Goal: Information Seeking & Learning: Obtain resource

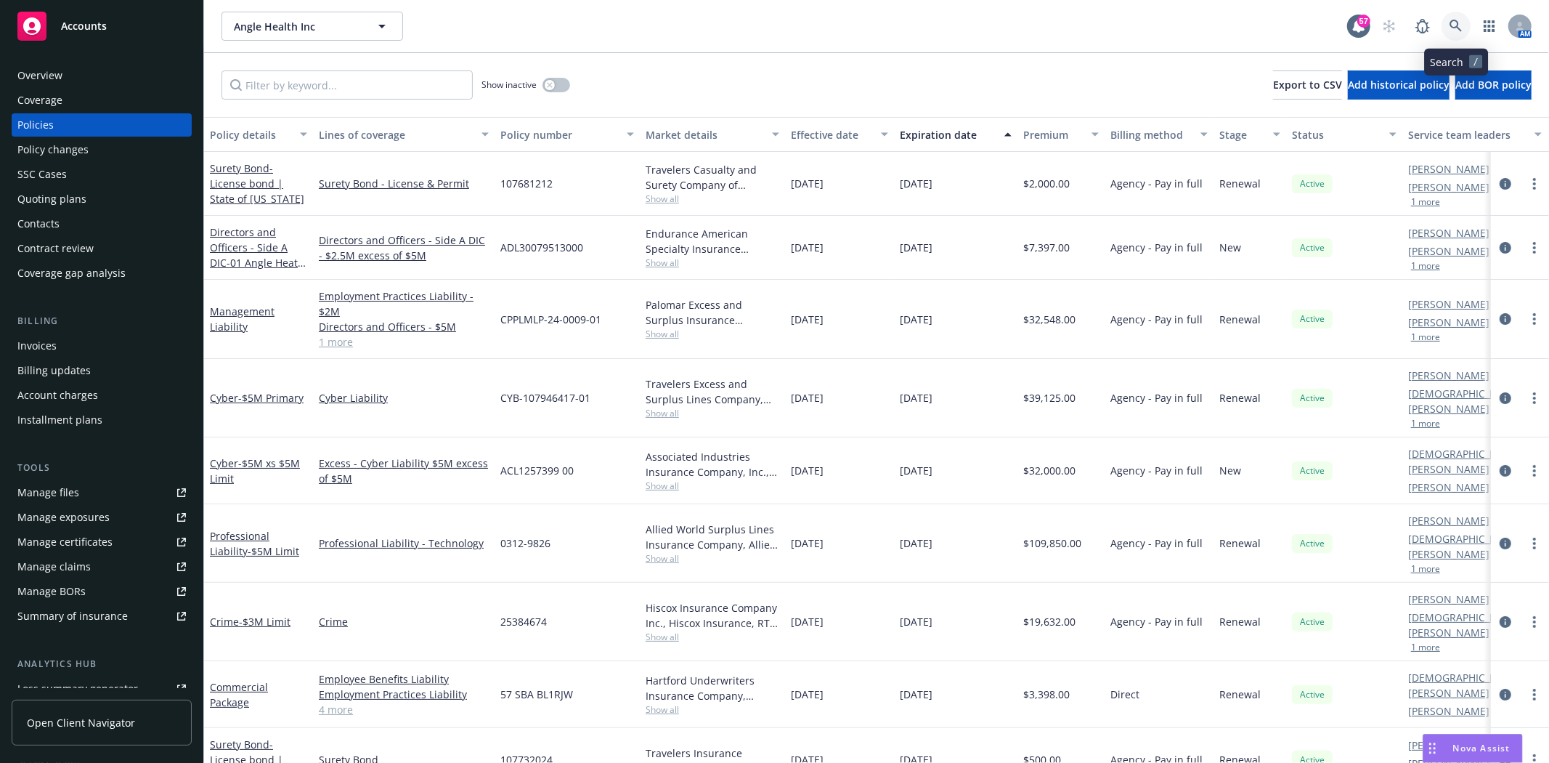
click at [1453, 20] on icon at bounding box center [1456, 26] width 12 height 12
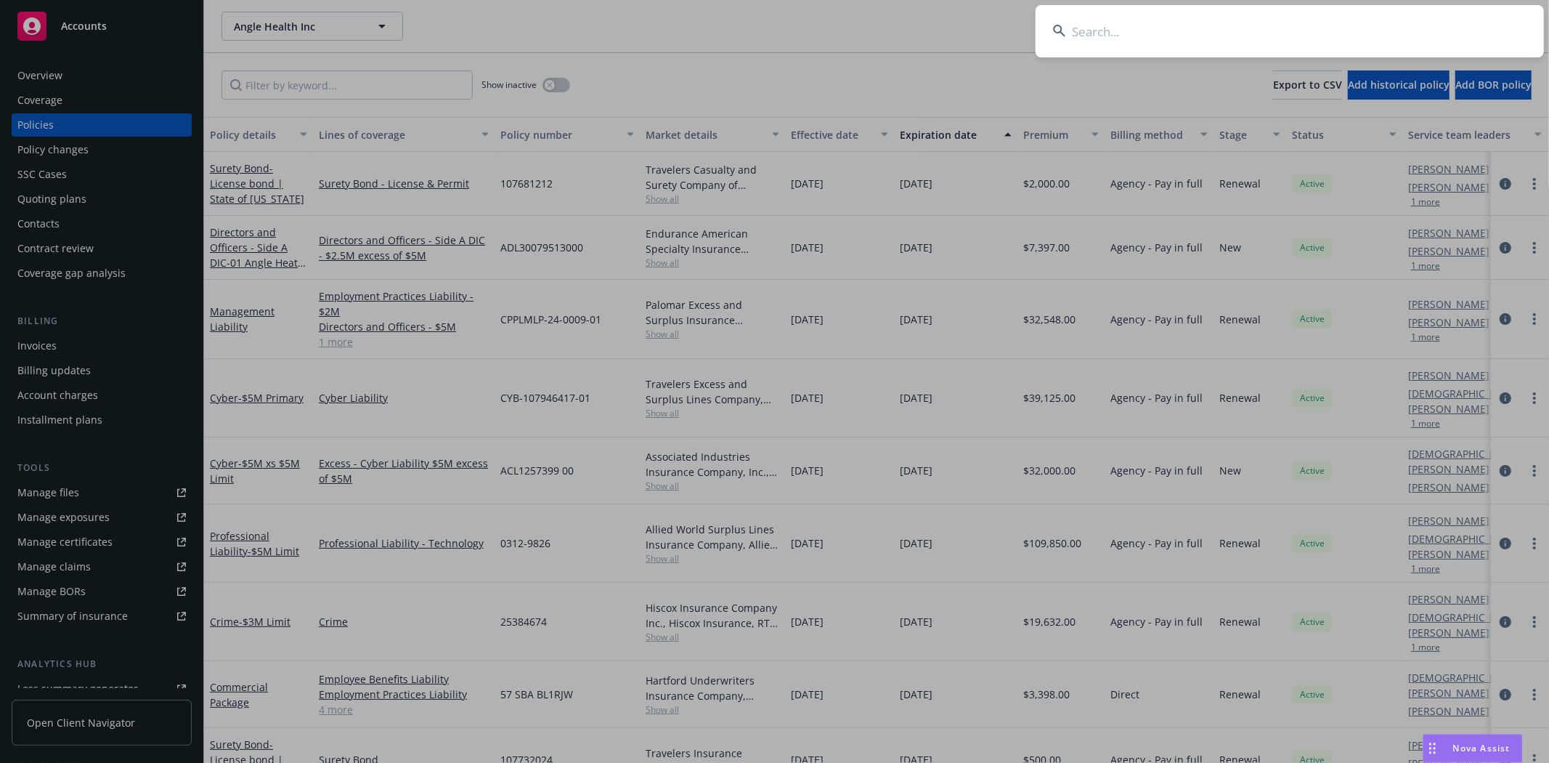
click at [1349, 47] on input at bounding box center [1290, 31] width 508 height 52
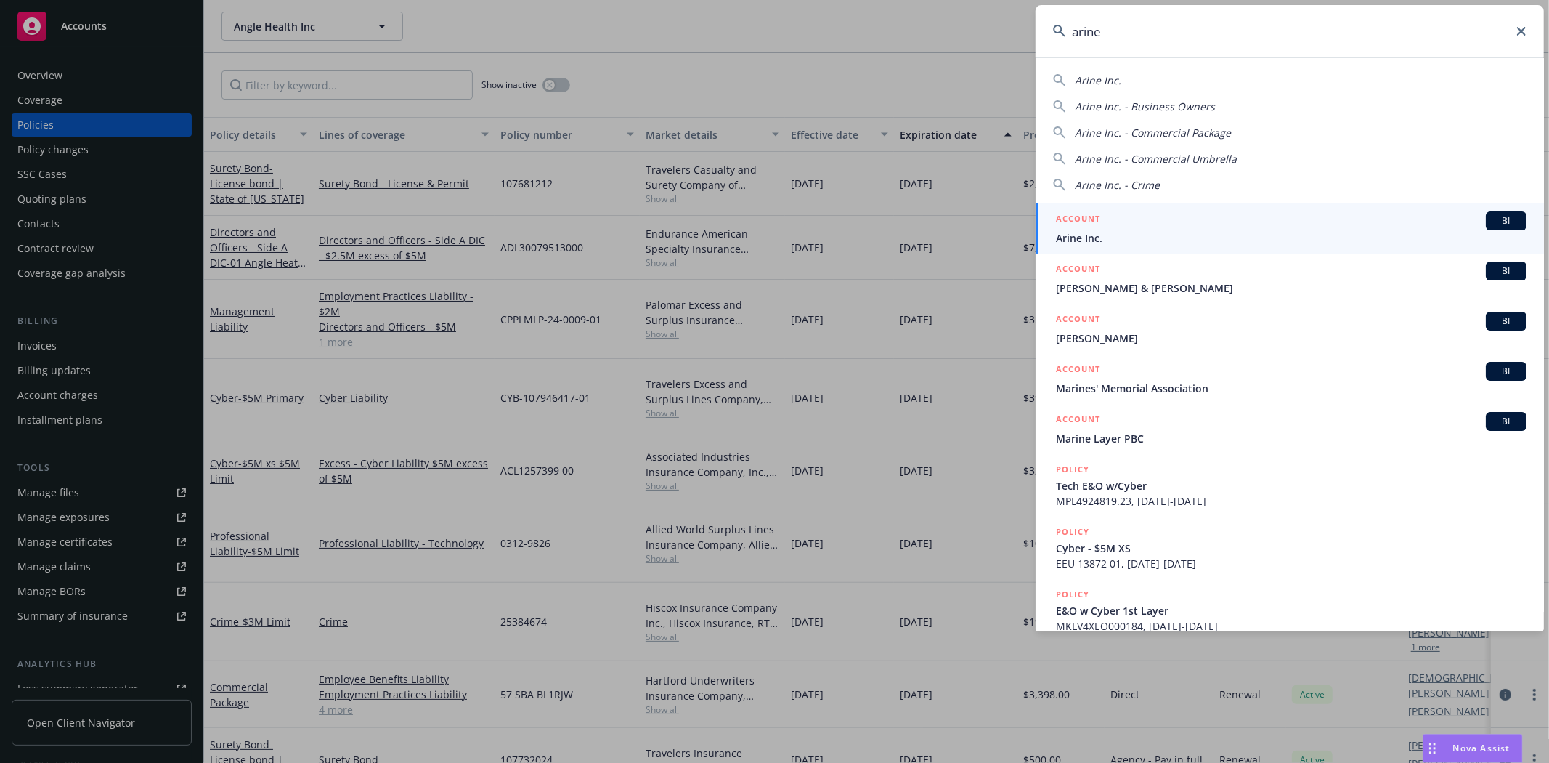
type input "arine"
click at [1224, 233] on span "Arine Inc." at bounding box center [1291, 237] width 471 height 15
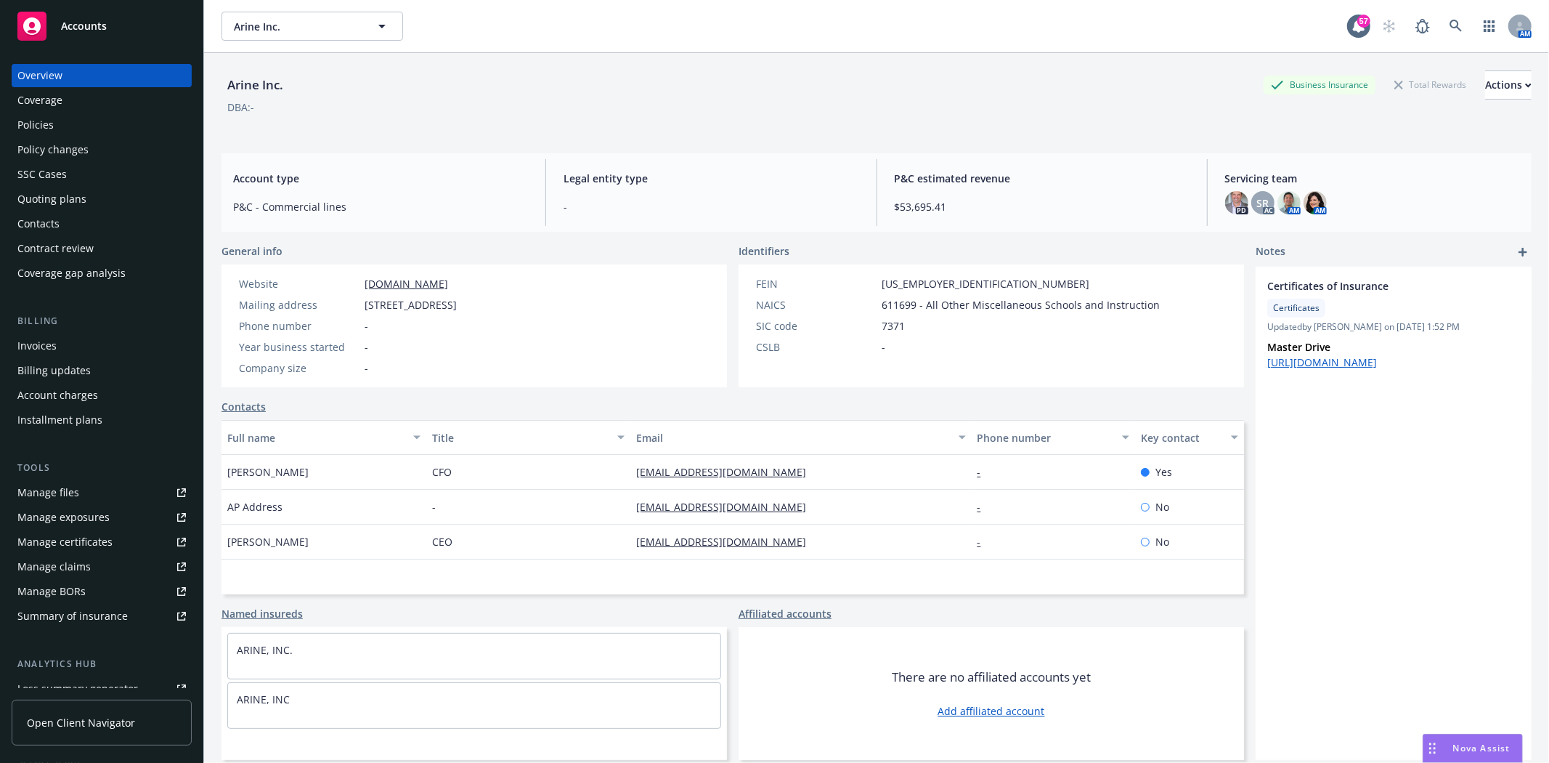
click at [68, 199] on div "Quoting plans" at bounding box center [51, 198] width 69 height 23
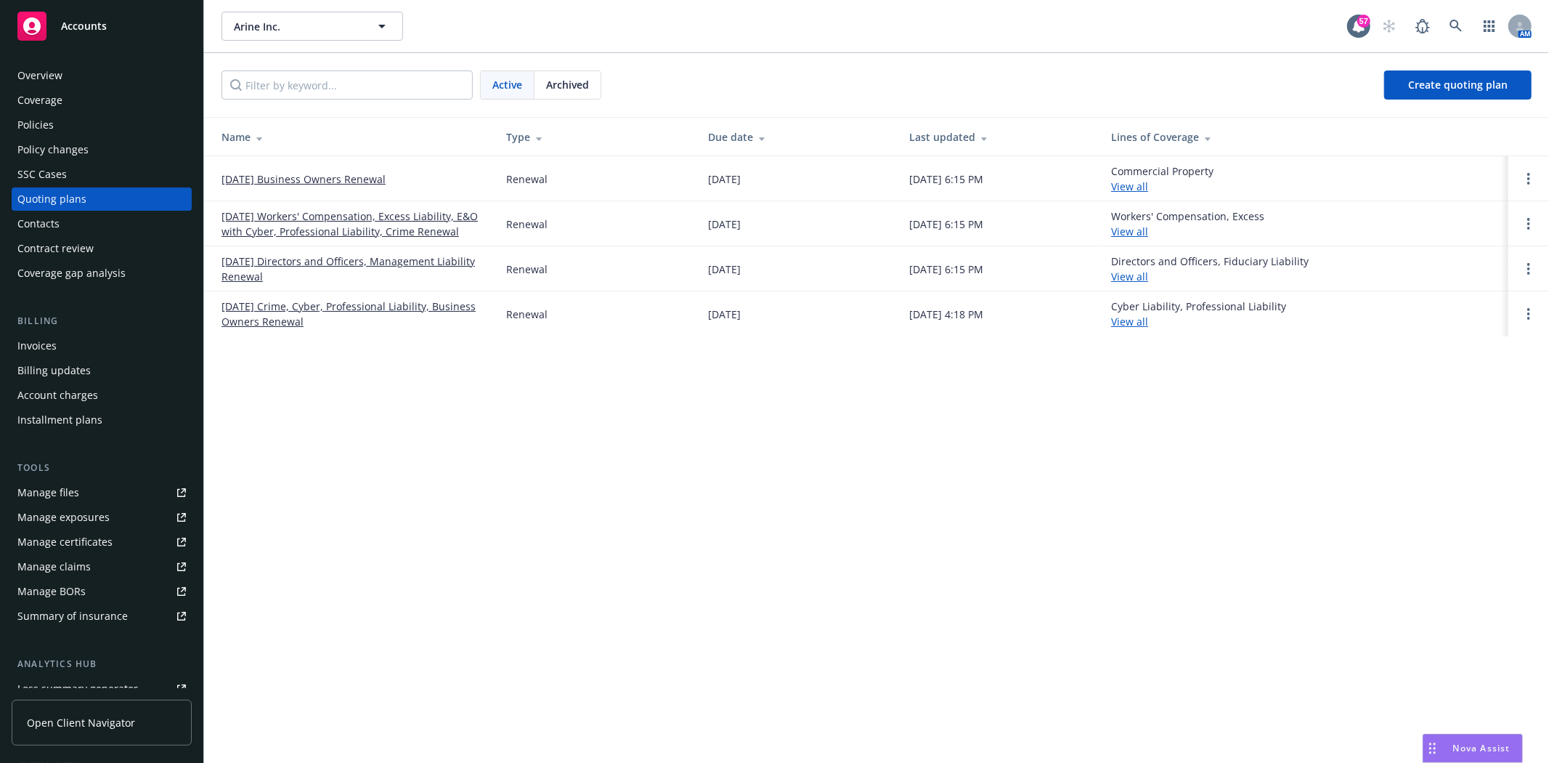
click at [381, 254] on link "[DATE] Directors and Officers, Management Liability Renewal" at bounding box center [353, 269] width 262 height 31
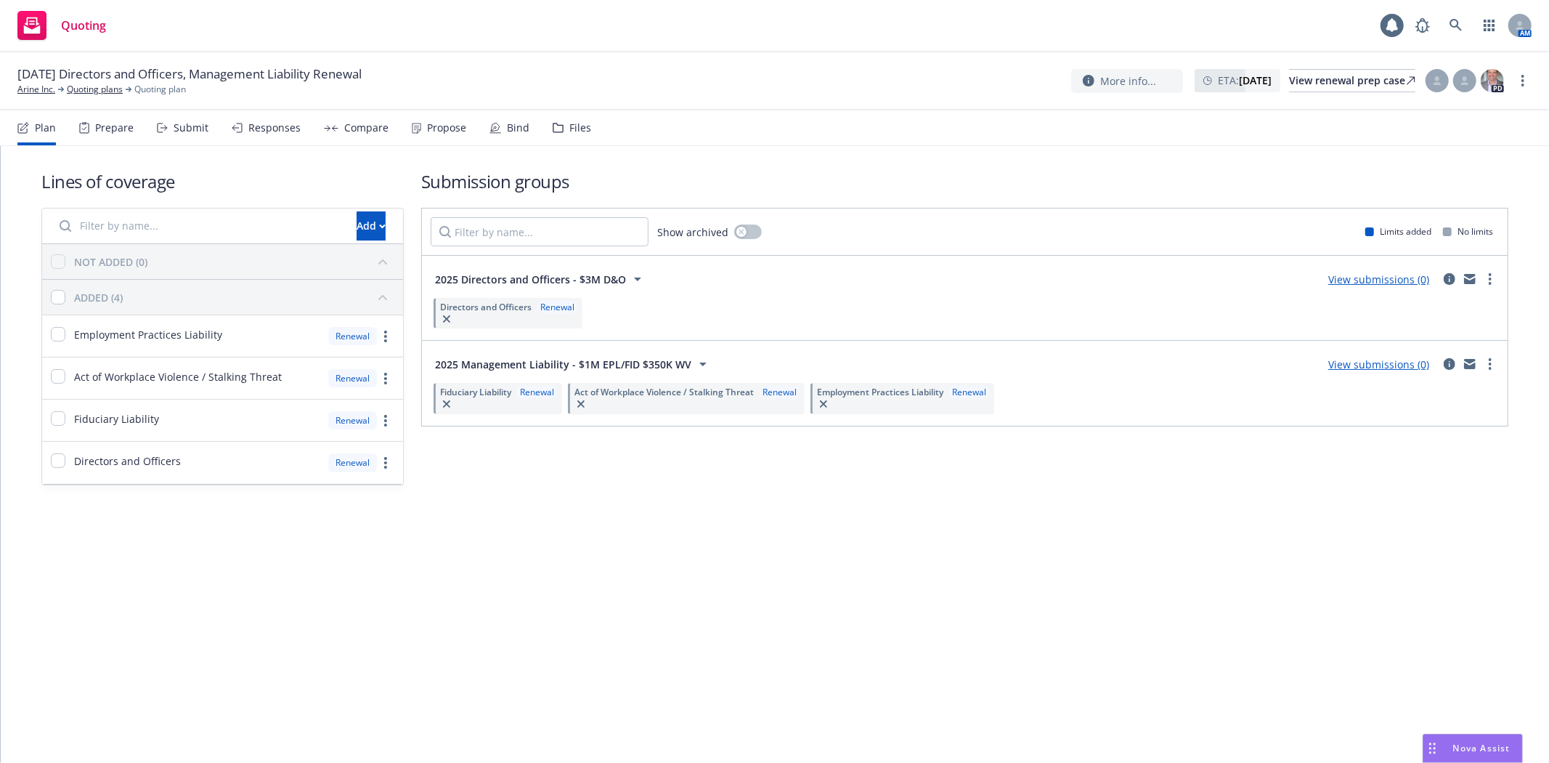
click at [561, 122] on div "Files" at bounding box center [572, 127] width 38 height 35
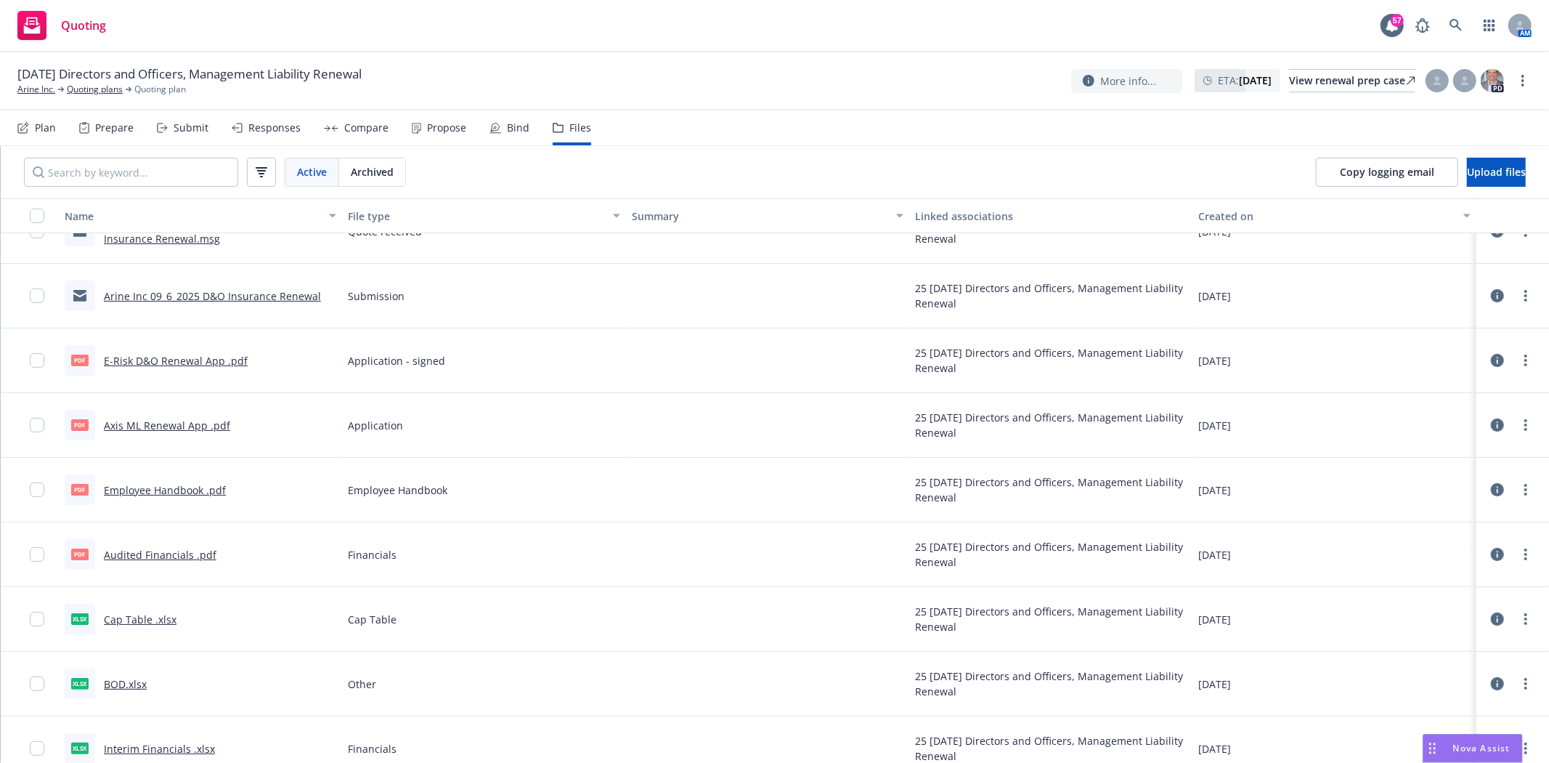
scroll to position [81, 0]
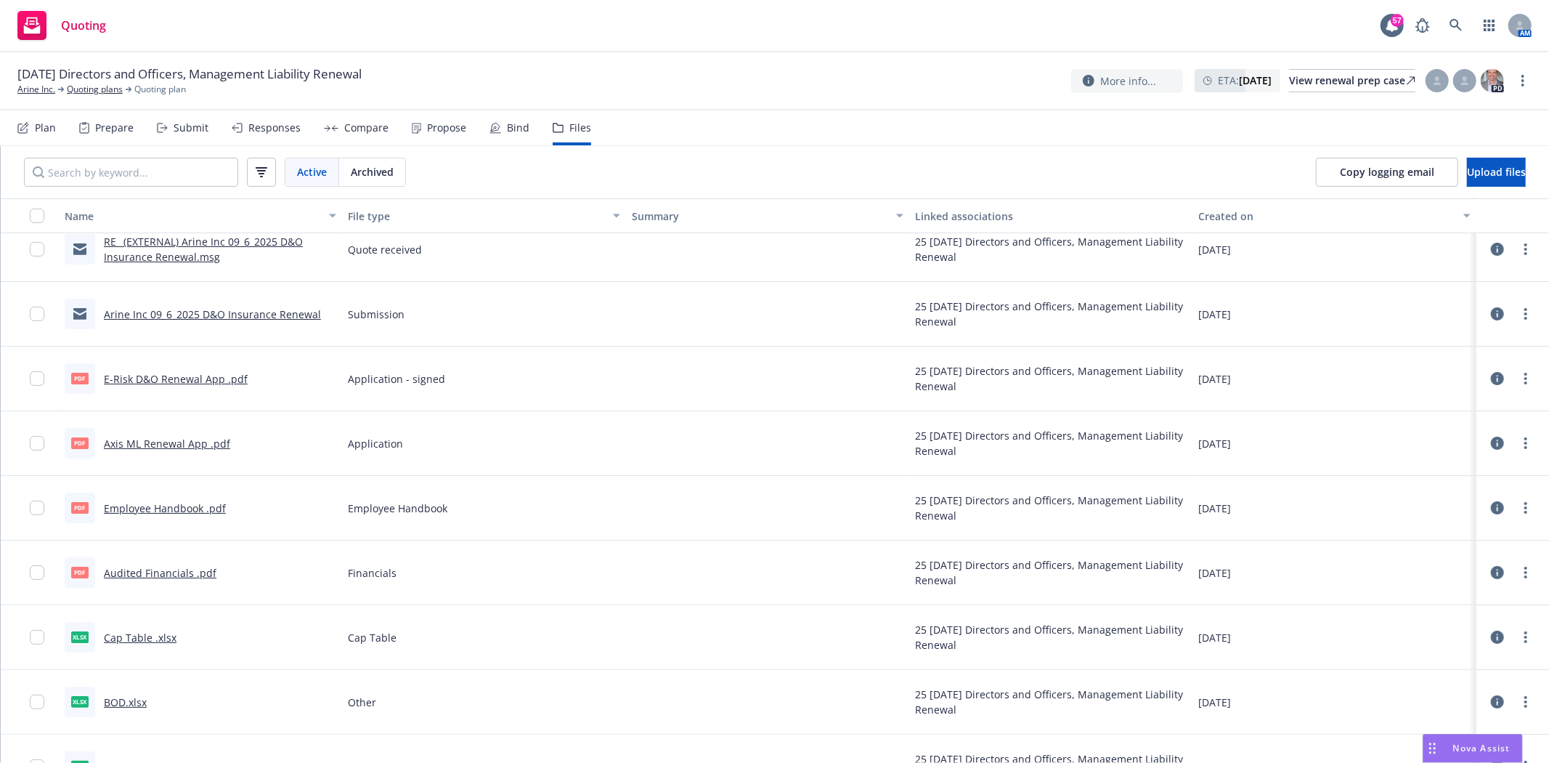
click at [243, 312] on link "Arine Inc 09_6_2025 D&O Insurance Renewal" at bounding box center [212, 314] width 217 height 14
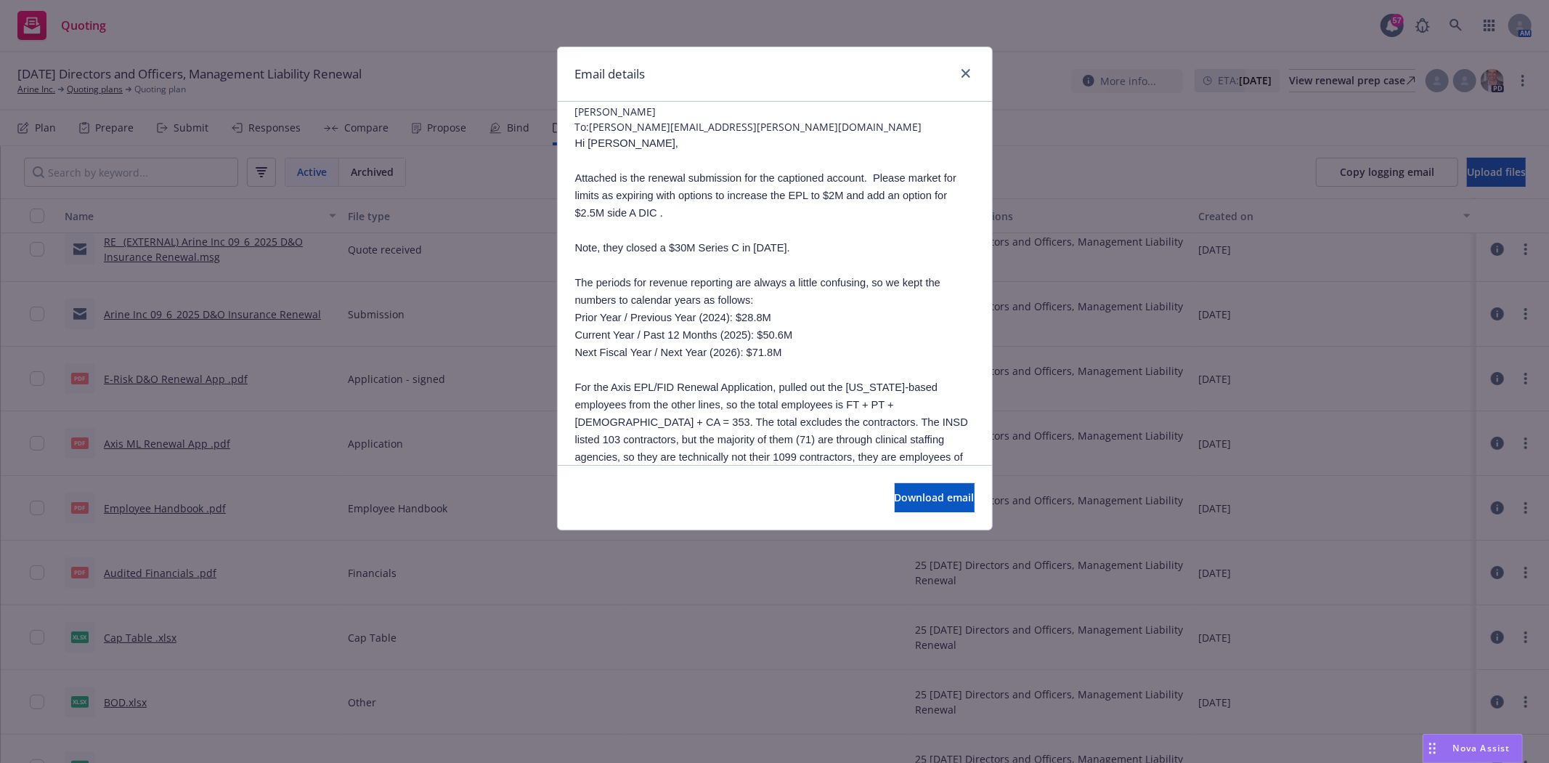
click at [970, 82] on div at bounding box center [963, 74] width 23 height 19
click at [966, 76] on icon "close" at bounding box center [966, 73] width 9 height 9
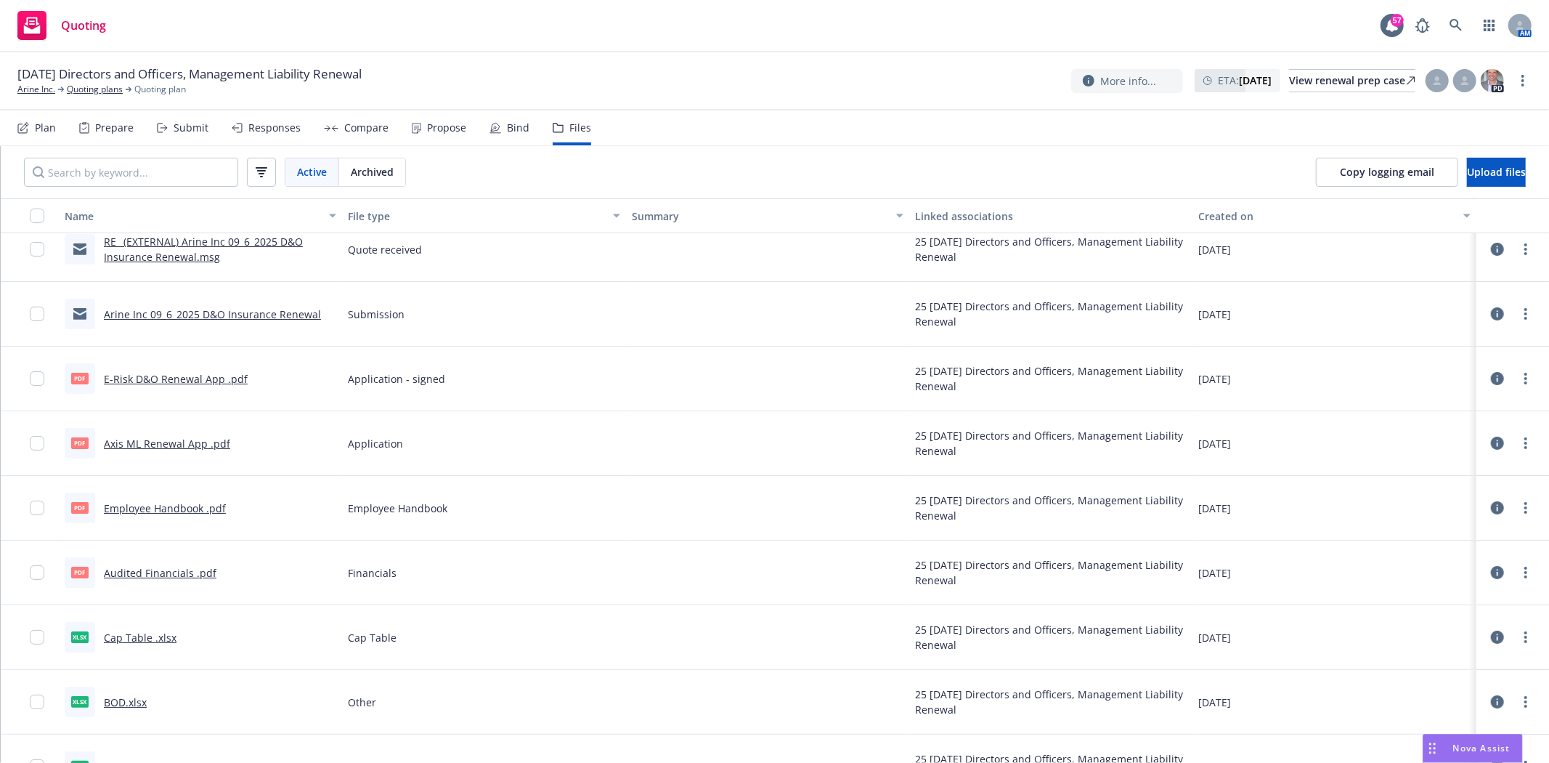
click at [182, 379] on link "E-Risk D&O Renewal App .pdf" at bounding box center [176, 379] width 144 height 14
click at [184, 446] on link "Axis ML Renewal App .pdf" at bounding box center [167, 444] width 126 height 14
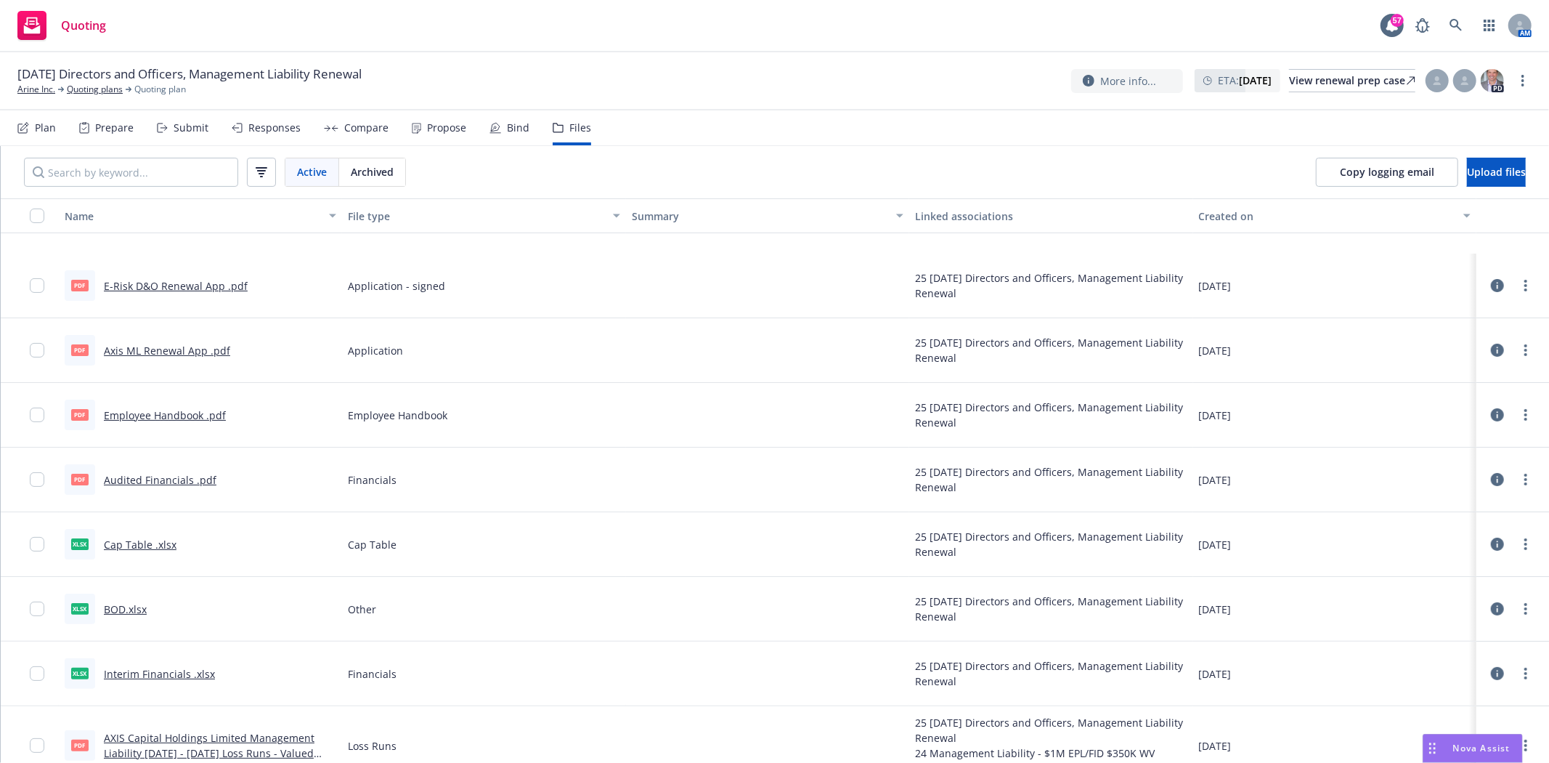
scroll to position [323, 0]
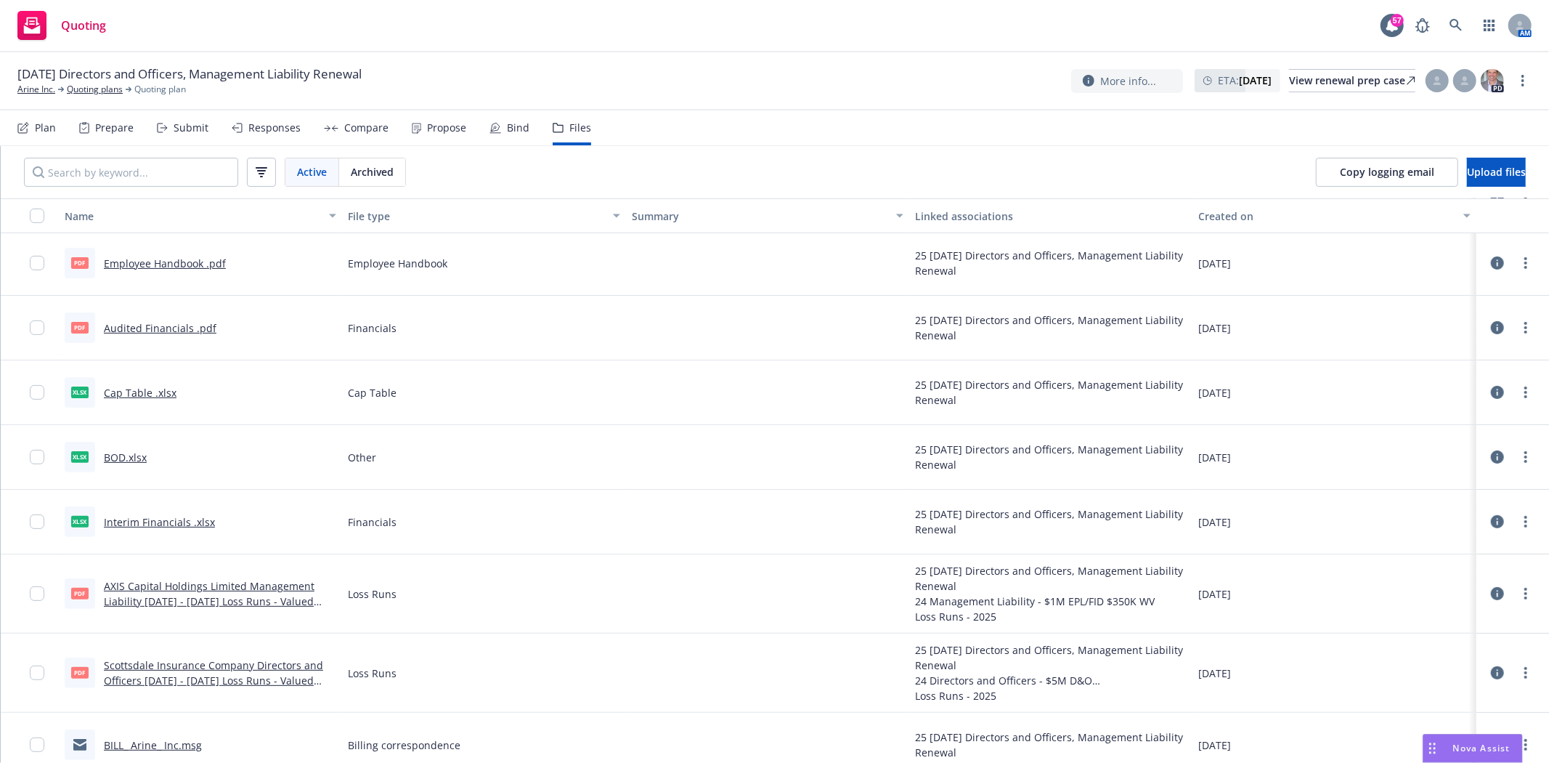
click at [129, 522] on link "Interim Financials .xlsx" at bounding box center [159, 522] width 111 height 14
